Goal: Information Seeking & Learning: Learn about a topic

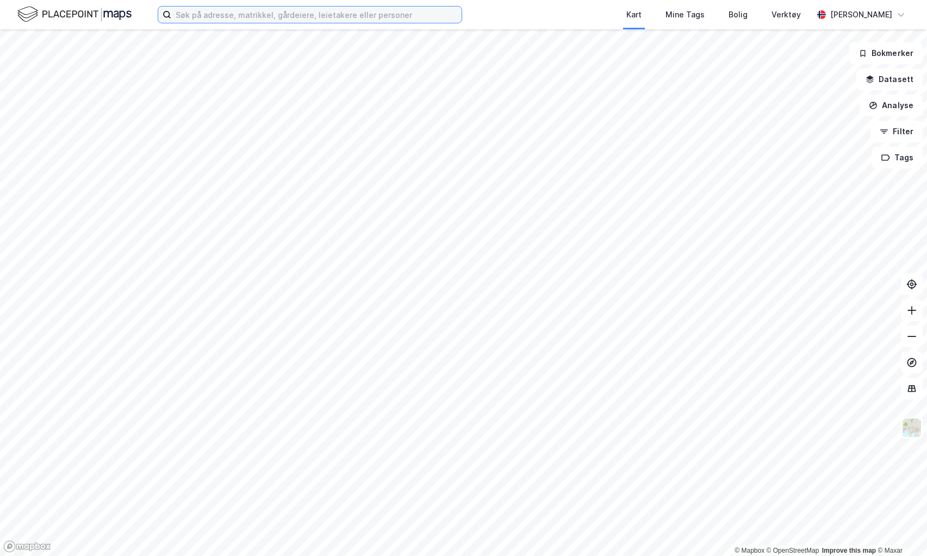
click at [326, 21] on input at bounding box center [316, 15] width 290 height 16
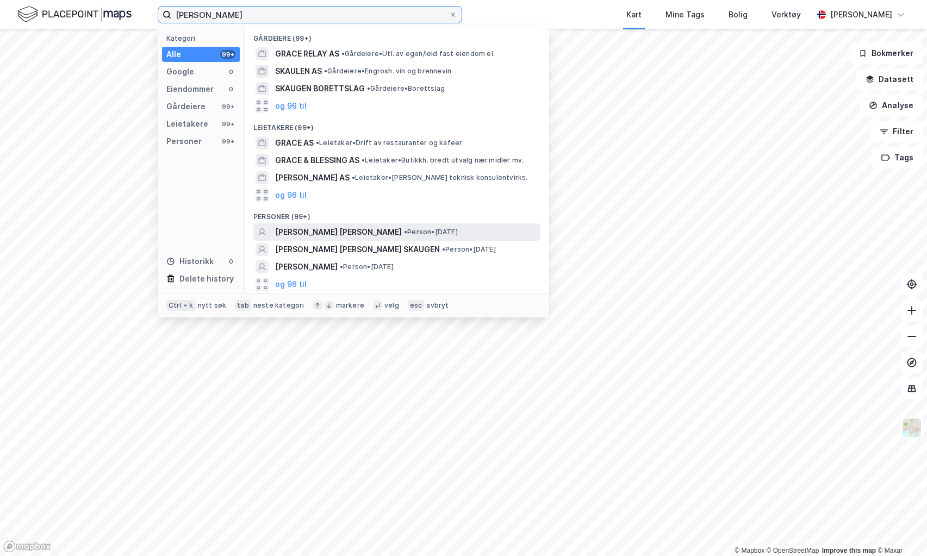
type input "[PERSON_NAME]"
click at [332, 230] on span "[PERSON_NAME] [PERSON_NAME]" at bounding box center [338, 232] width 127 height 13
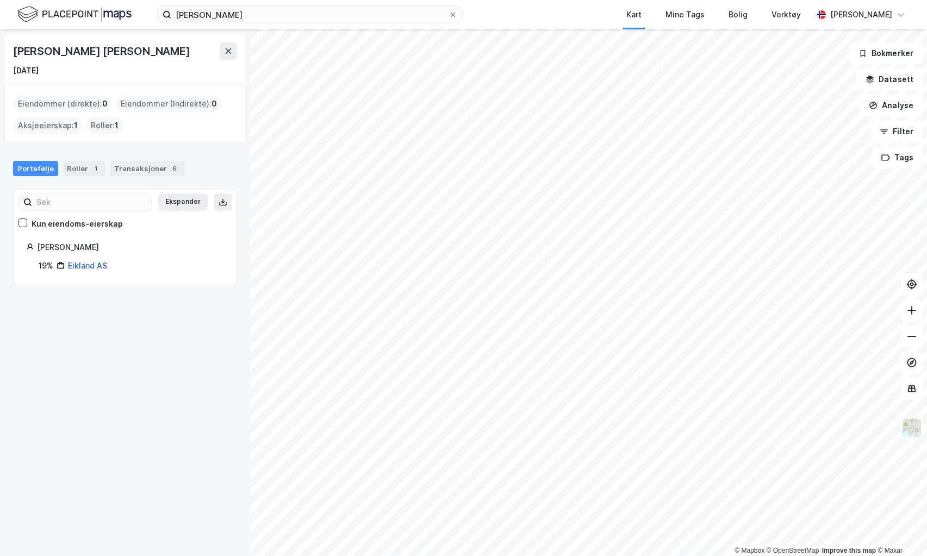
click at [84, 266] on link "Eikland AS" at bounding box center [87, 265] width 39 height 9
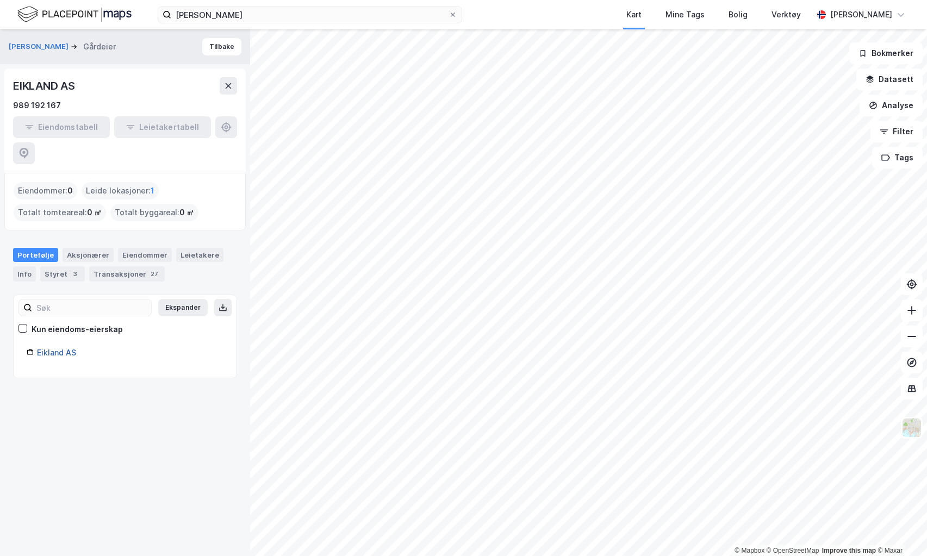
click at [64, 348] on link "Eikland AS" at bounding box center [56, 352] width 39 height 9
click at [57, 348] on link "Eikland AS" at bounding box center [56, 352] width 39 height 9
click at [65, 266] on div "Styret 3" at bounding box center [62, 273] width 45 height 15
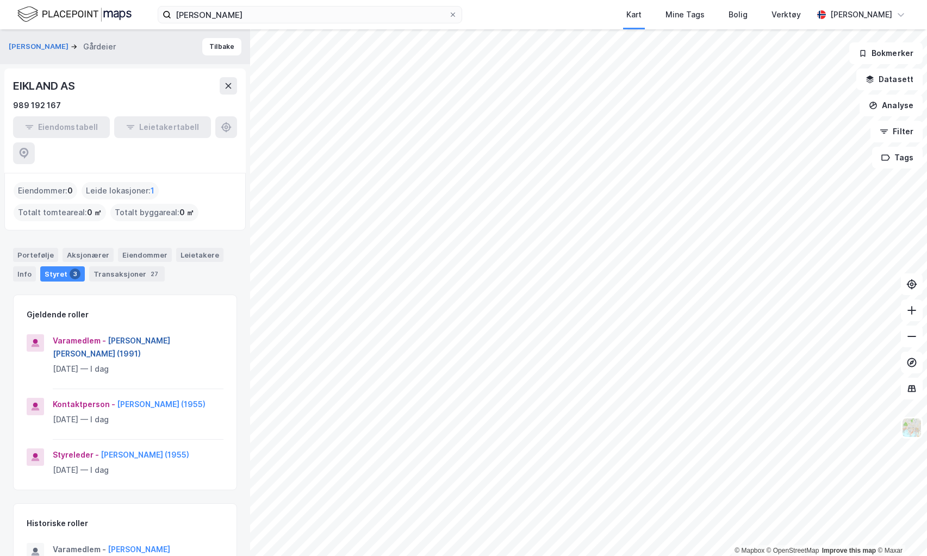
click at [0, 0] on button "[PERSON_NAME] [PERSON_NAME] (1991)" at bounding box center [0, 0] width 0 height 0
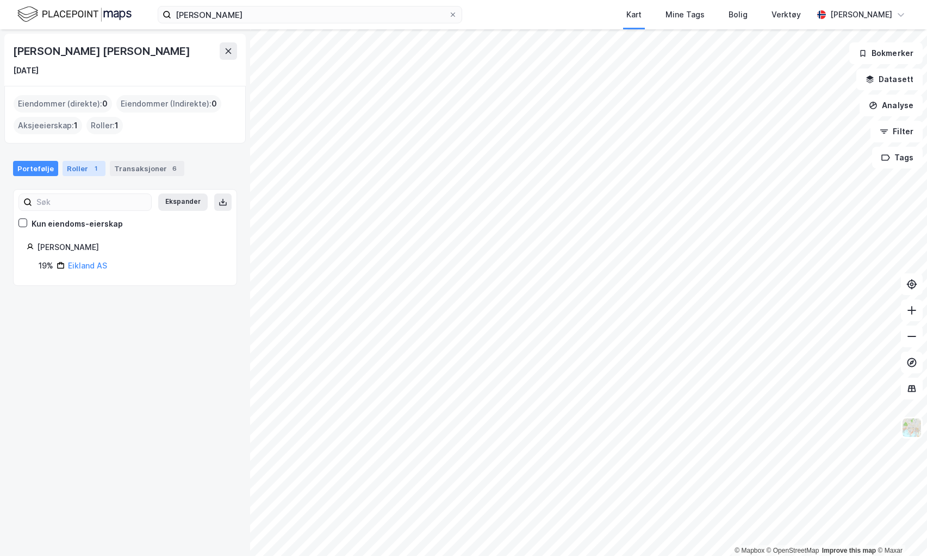
click at [90, 167] on div "1" at bounding box center [95, 168] width 11 height 11
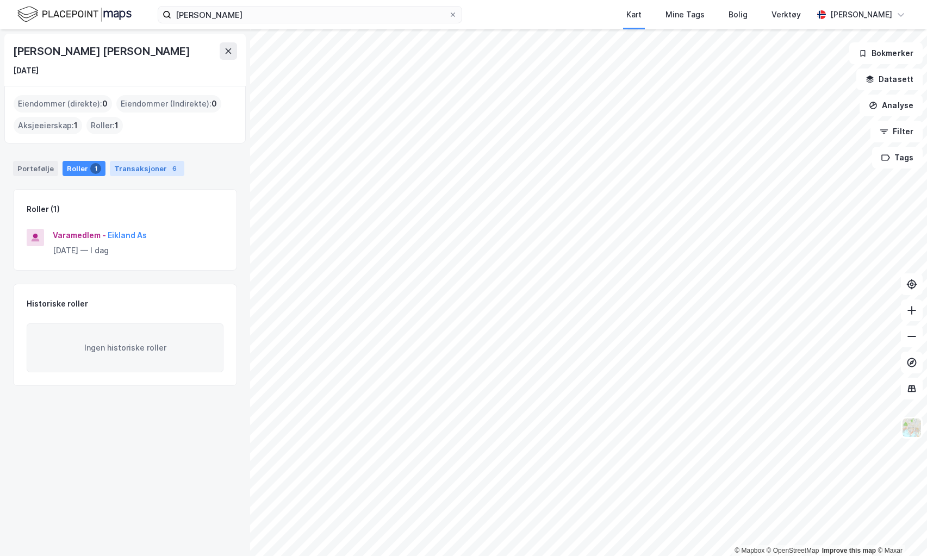
click at [141, 167] on div "Transaksjoner 6" at bounding box center [147, 168] width 74 height 15
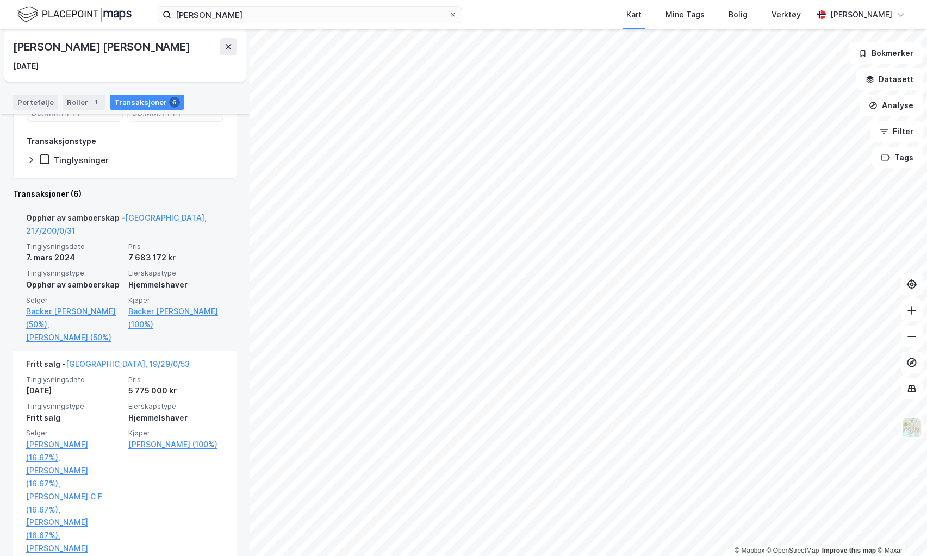
scroll to position [109, 0]
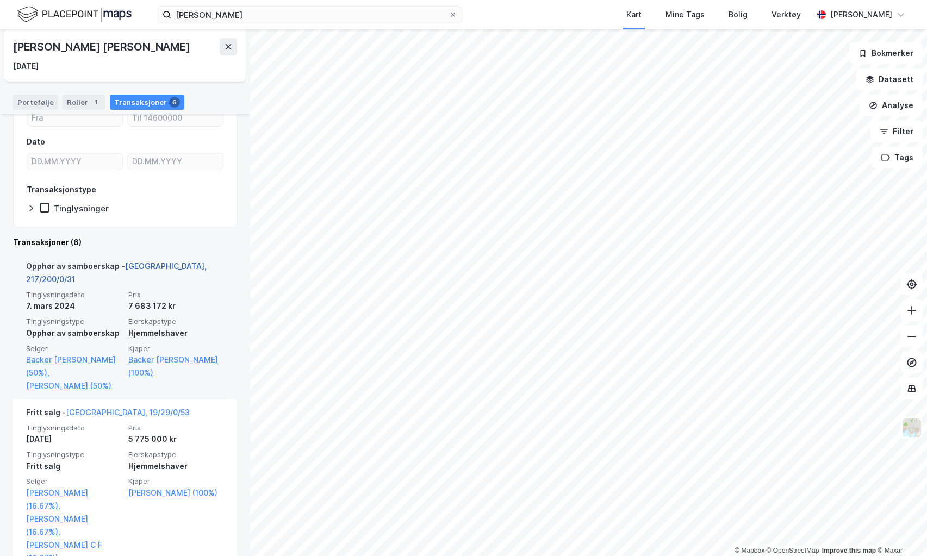
click at [173, 265] on link "[GEOGRAPHIC_DATA], 217/200/0/31" at bounding box center [116, 272] width 180 height 22
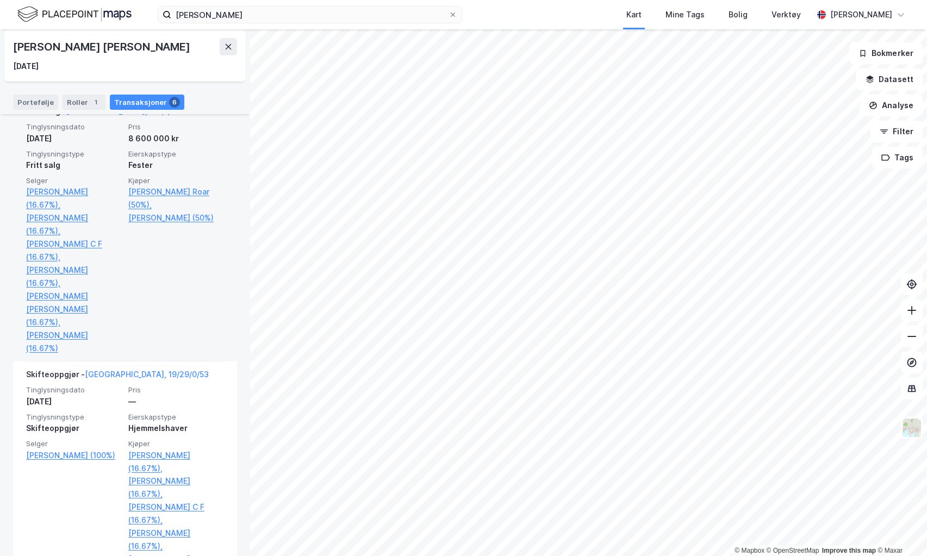
scroll to position [978, 0]
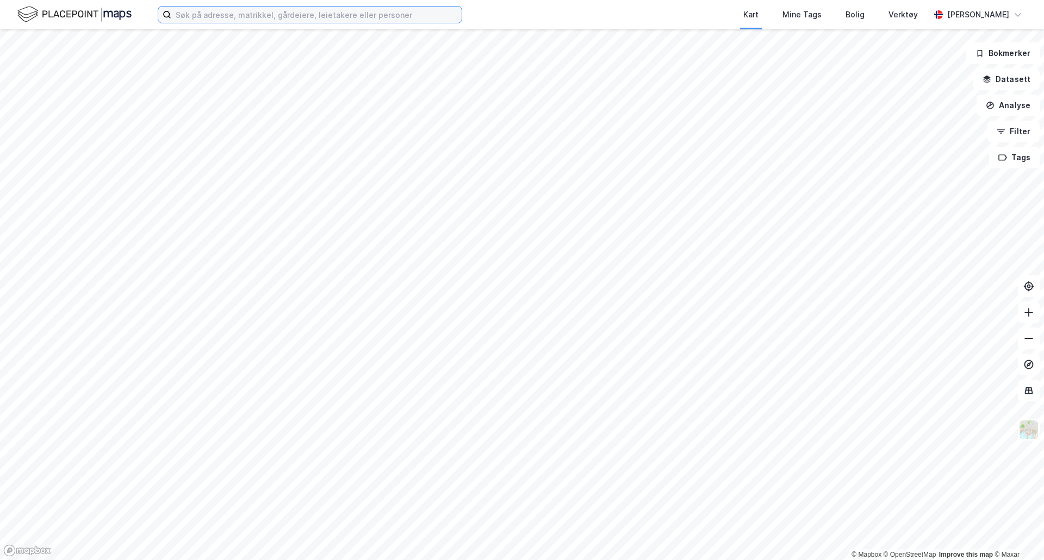
click at [285, 8] on input at bounding box center [316, 15] width 290 height 16
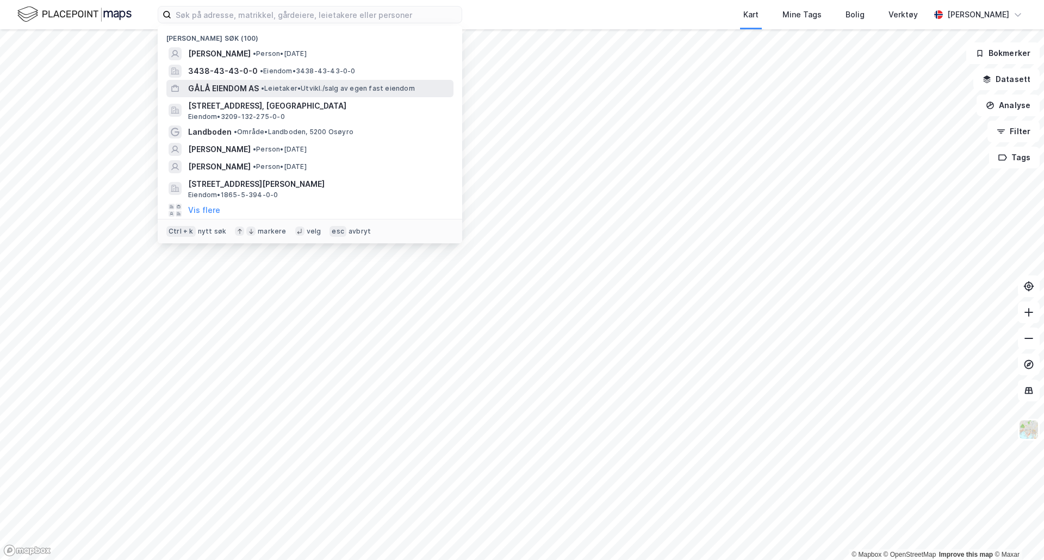
click at [258, 84] on span "GÅLÅ EIENDOM AS" at bounding box center [223, 88] width 71 height 13
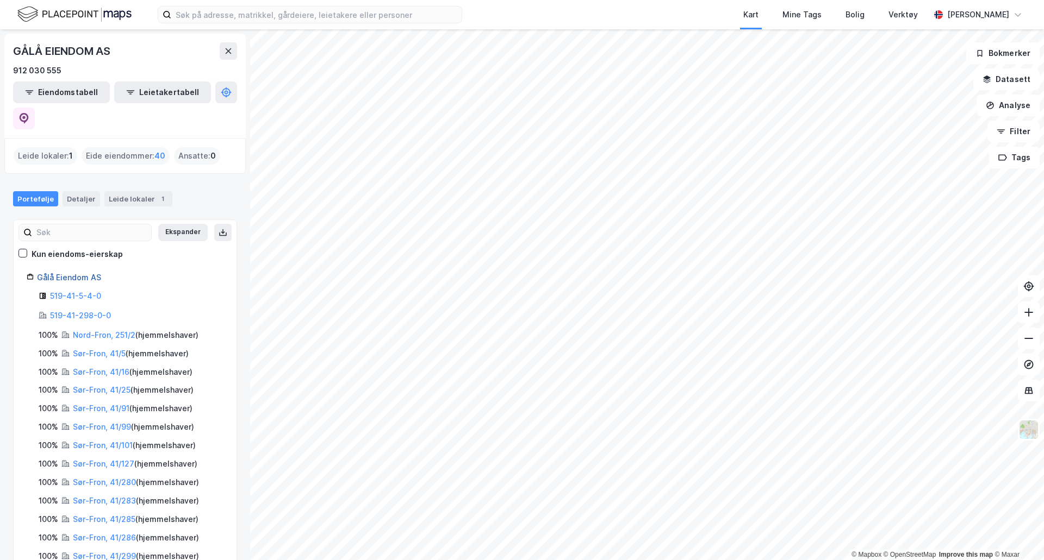
click at [77, 273] on link "Gålå Eiendom AS" at bounding box center [69, 277] width 64 height 9
click at [86, 273] on link "Gålå Eiendom AS" at bounding box center [69, 277] width 64 height 9
